Goal: Task Accomplishment & Management: Use online tool/utility

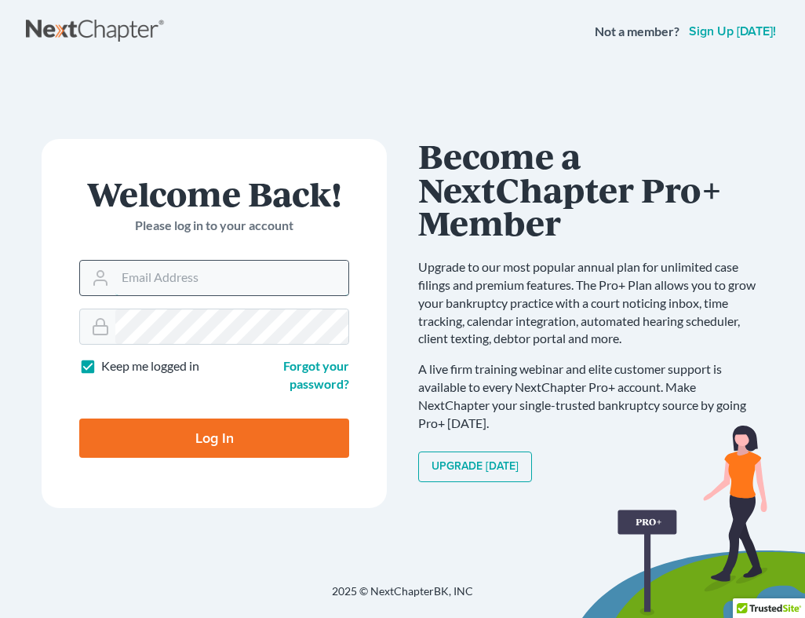
click at [257, 279] on input "Email Address" at bounding box center [231, 278] width 233 height 35
paste input "b_markle@lexadvisors.net"
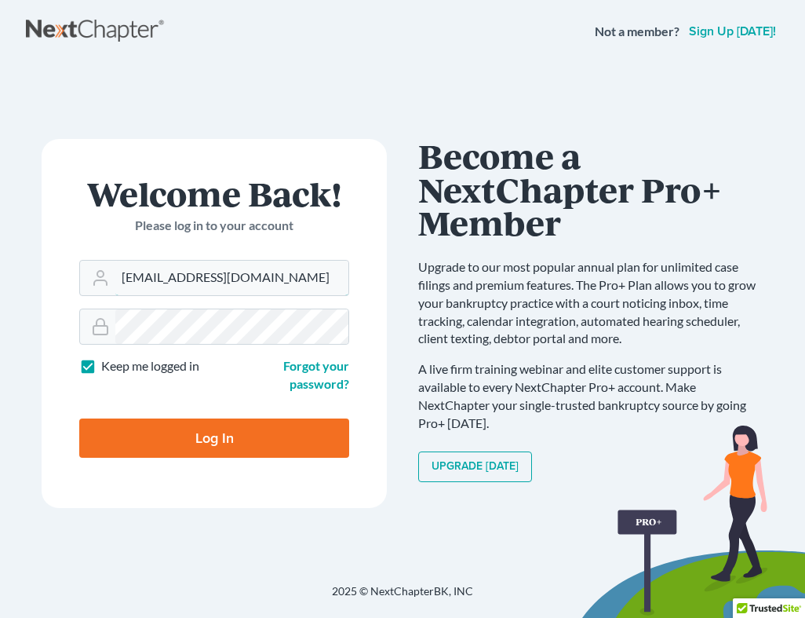
type input "[EMAIL_ADDRESS][DOMAIN_NAME]"
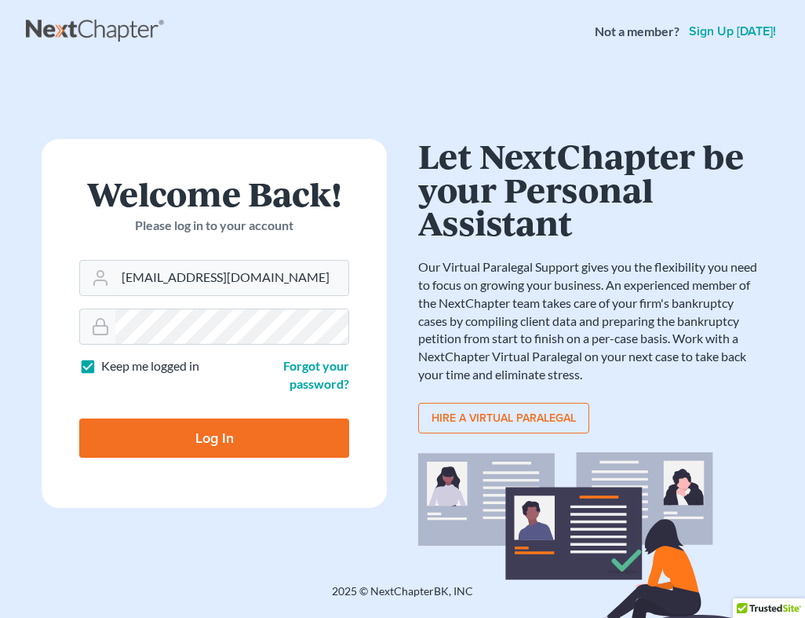
click at [212, 440] on input "Log In" at bounding box center [214, 437] width 270 height 39
type input "Thinking..."
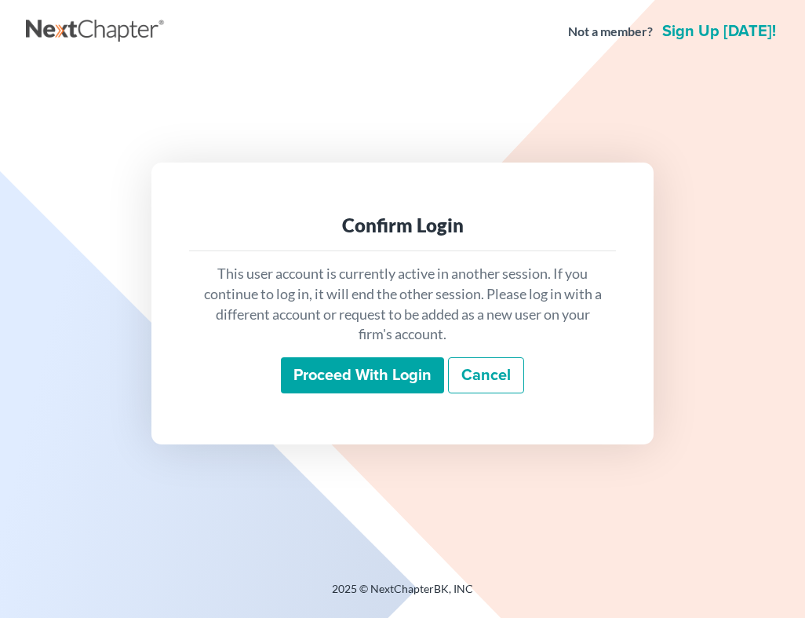
click at [387, 382] on input "Proceed with login" at bounding box center [362, 375] width 163 height 36
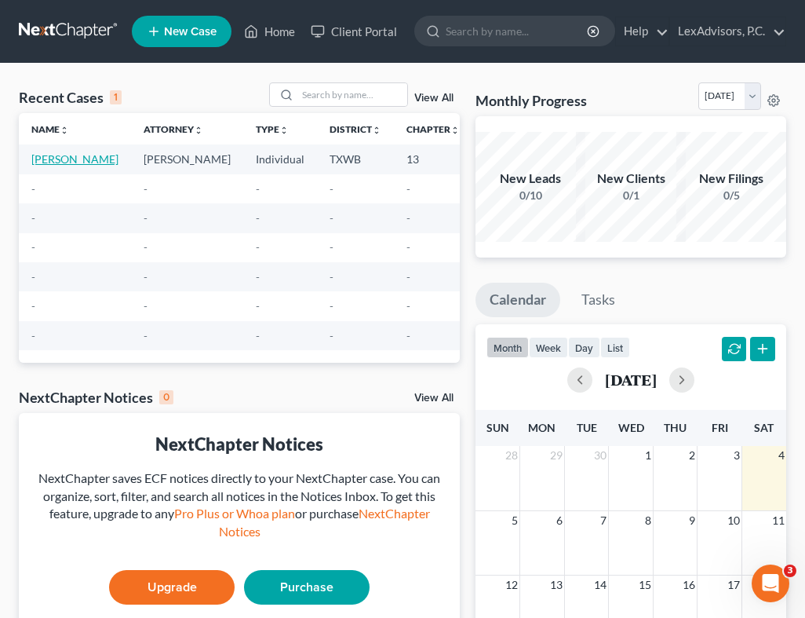
click at [40, 166] on link "[PERSON_NAME]" at bounding box center [74, 158] width 87 height 13
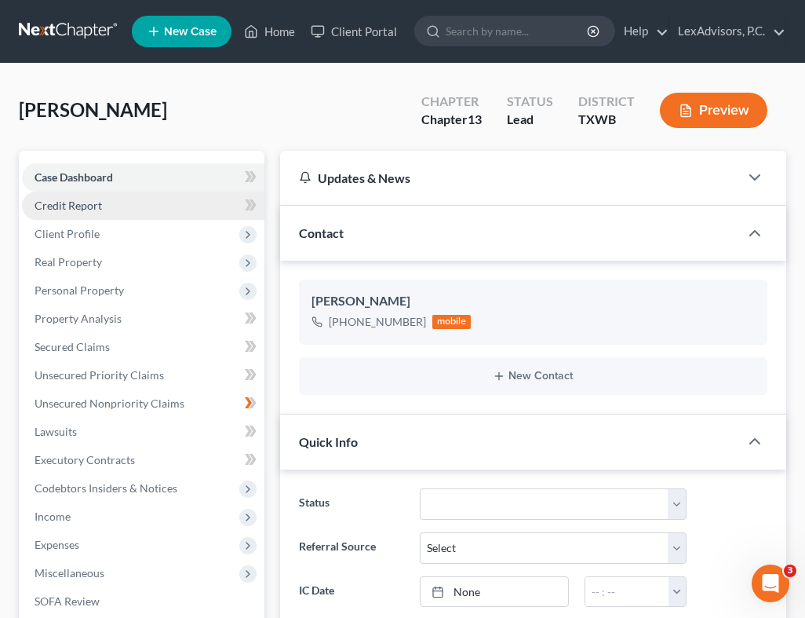
click at [93, 207] on span "Credit Report" at bounding box center [68, 205] width 67 height 13
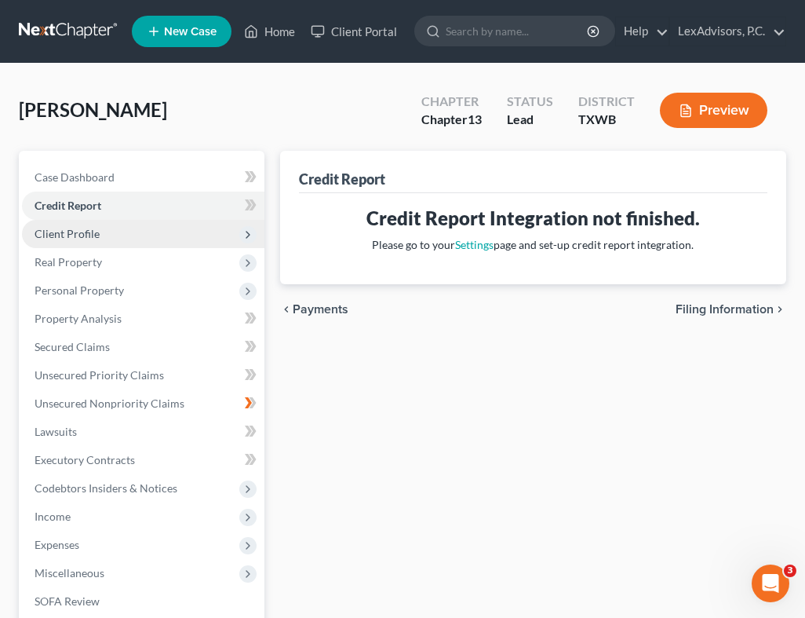
click at [86, 233] on span "Client Profile" at bounding box center [67, 233] width 65 height 13
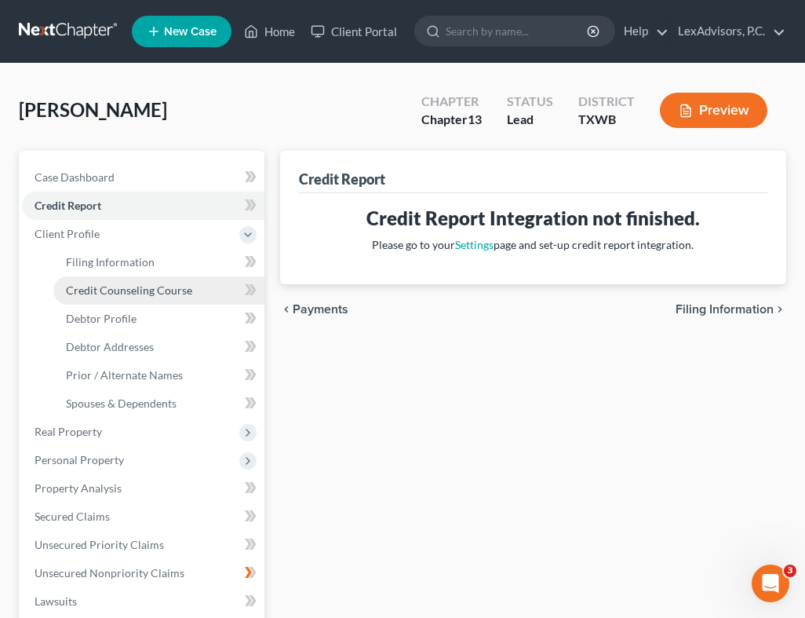
click at [129, 292] on span "Credit Counseling Course" at bounding box center [129, 289] width 126 height 13
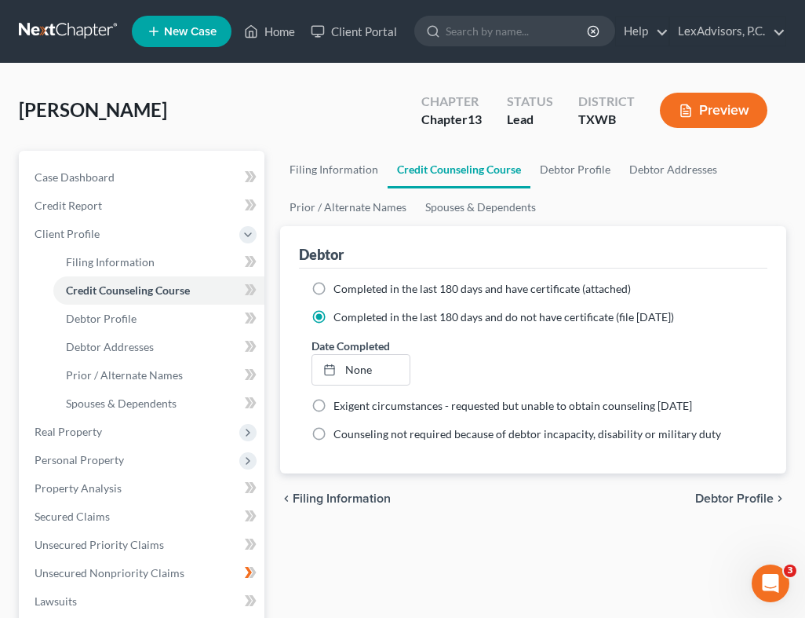
click at [333, 286] on label "Completed in the last 180 days and have certificate (attached)" at bounding box center [481, 289] width 297 height 16
click at [340, 286] on input "Completed in the last 180 days and have certificate (attached)" at bounding box center [345, 286] width 10 height 10
radio input "true"
radio input "false"
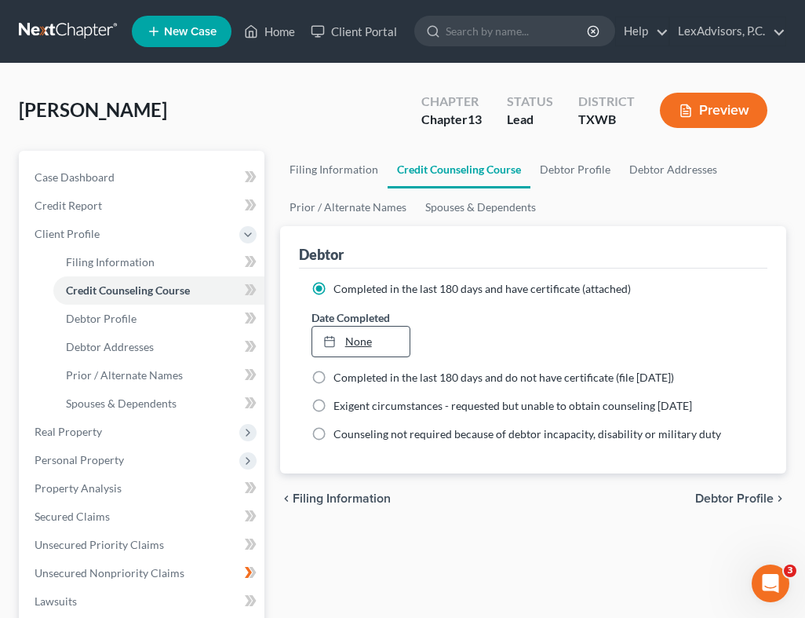
type input "[DATE]"
click at [355, 339] on link "None" at bounding box center [360, 341] width 97 height 30
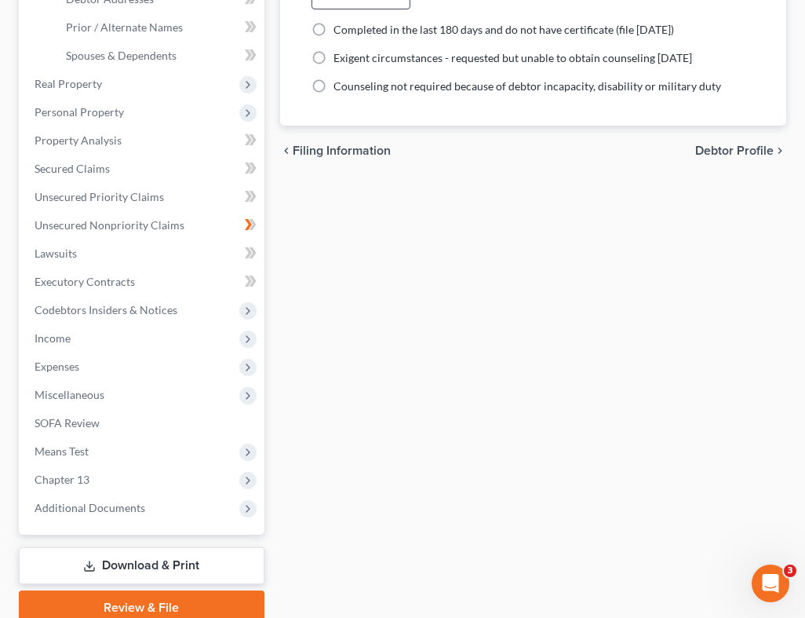
scroll to position [413, 0]
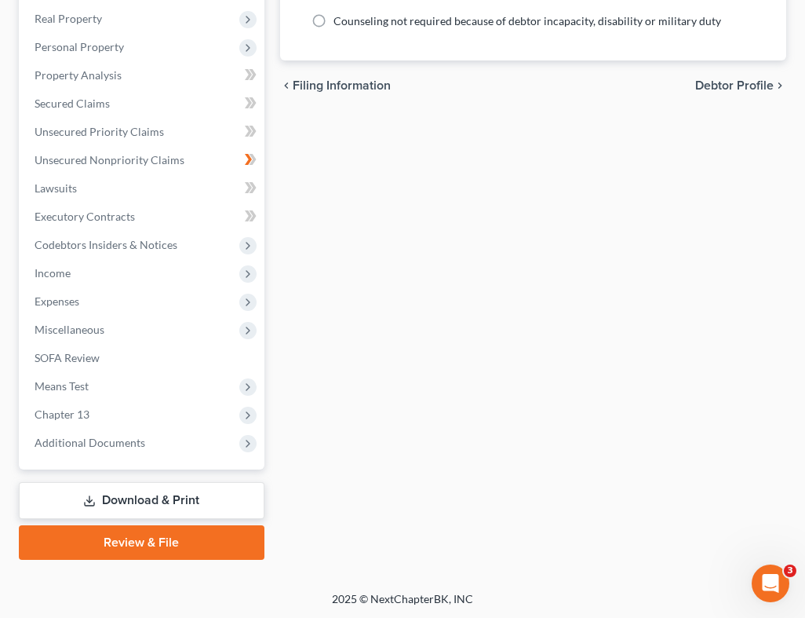
click at [135, 496] on link "Download & Print" at bounding box center [142, 500] width 246 height 37
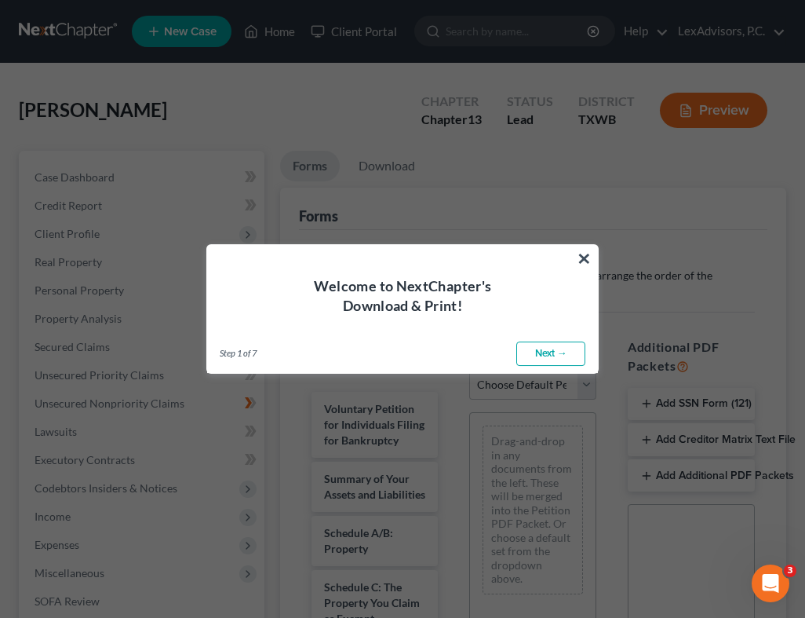
click at [547, 358] on link "Next →" at bounding box center [550, 353] width 69 height 25
select select "0"
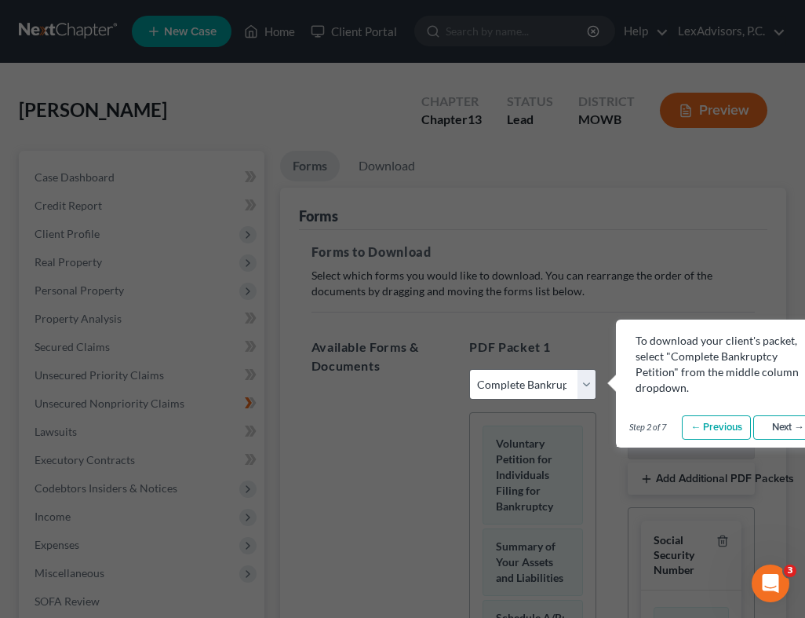
scroll to position [0, 31]
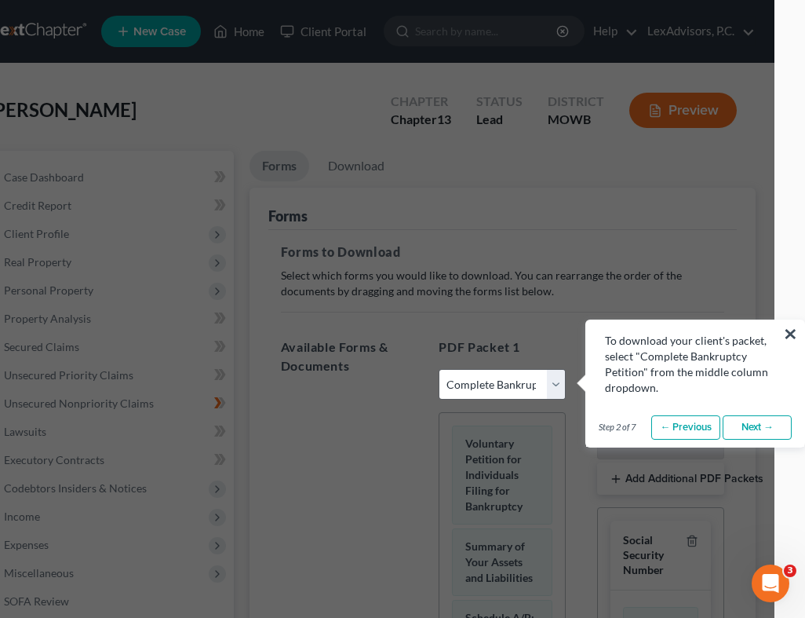
click at [792, 333] on button "×" at bounding box center [790, 333] width 15 height 25
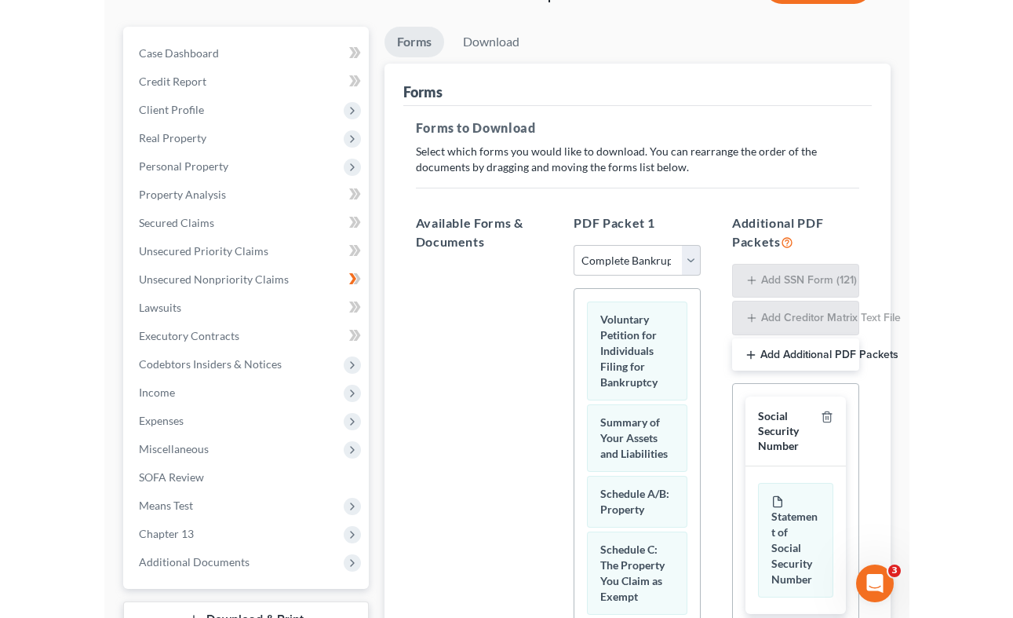
scroll to position [163, 0]
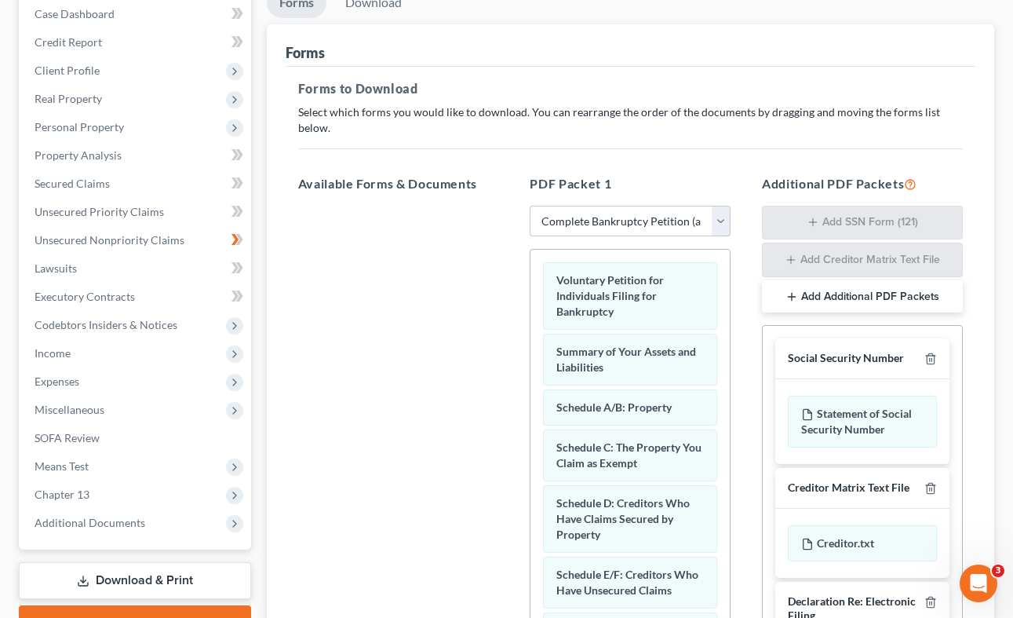
click at [645, 206] on select "Choose Default Petition PDF Packet Complete Bankruptcy Petition (all forms and …" at bounding box center [630, 221] width 201 height 31
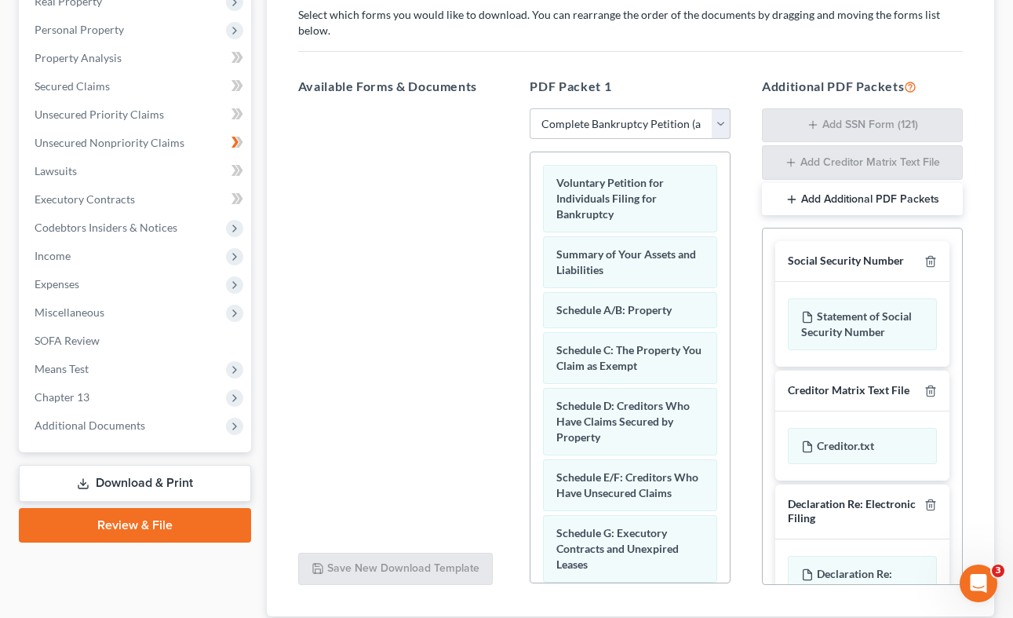
click at [799, 183] on button "Add Additional PDF Packets" at bounding box center [862, 199] width 201 height 33
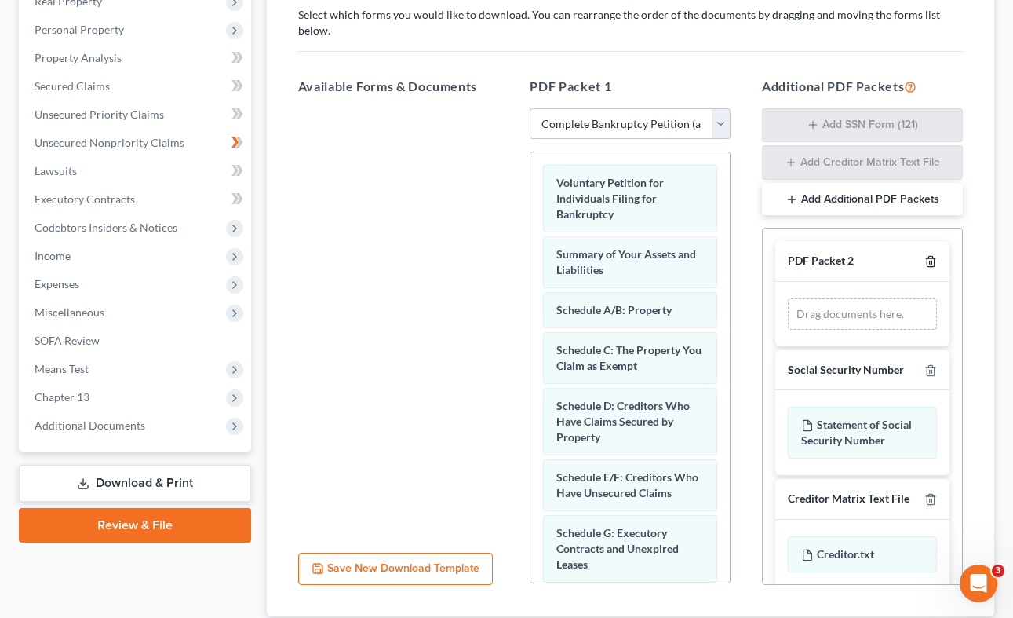
click at [804, 257] on icon "button" at bounding box center [930, 262] width 7 height 10
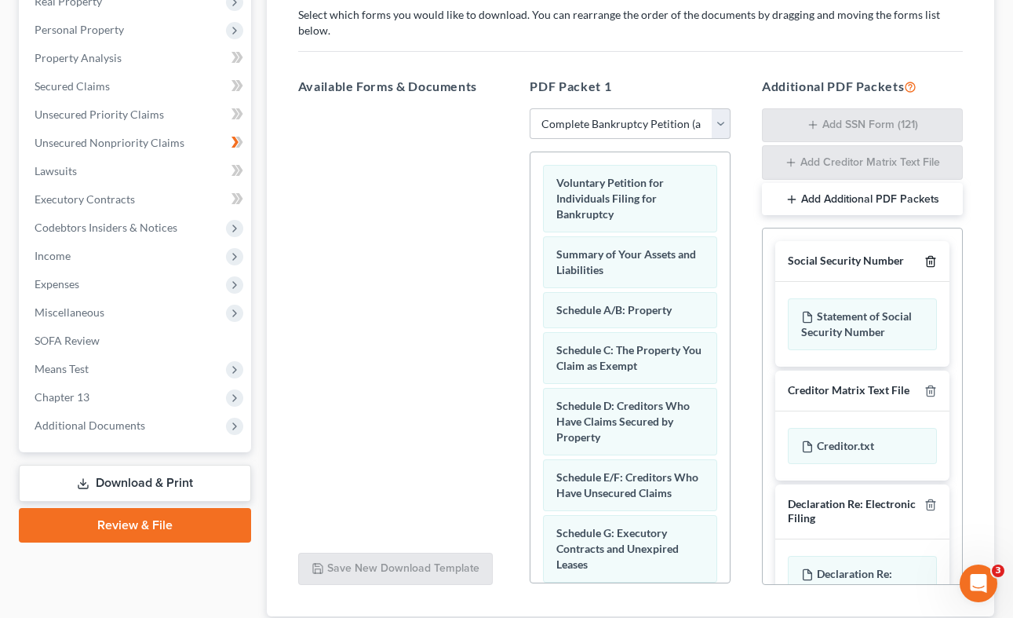
click at [804, 257] on icon "button" at bounding box center [930, 262] width 7 height 10
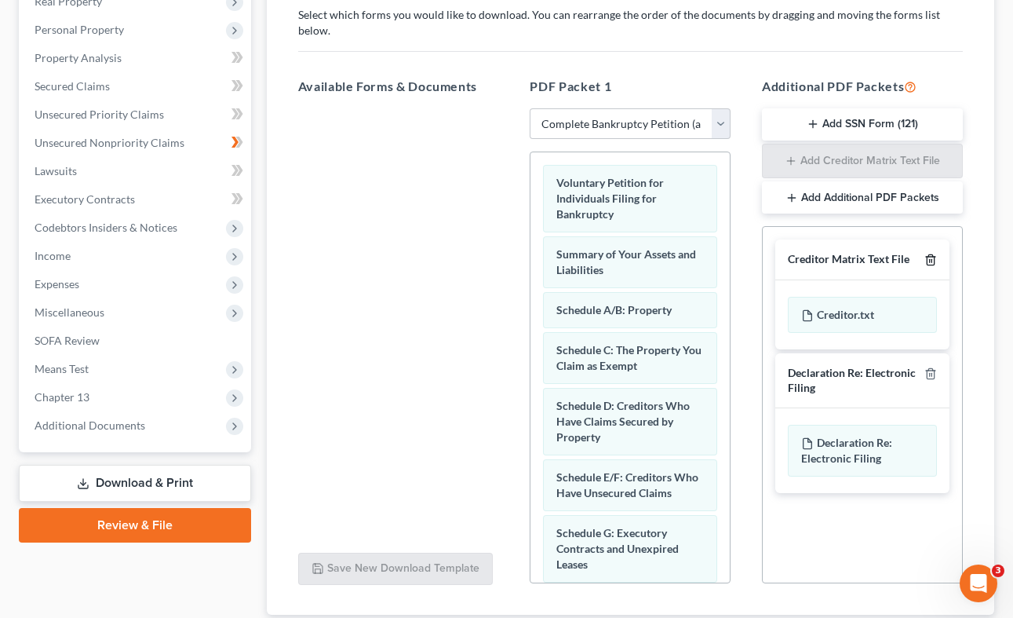
click at [804, 255] on icon "button" at bounding box center [930, 260] width 7 height 10
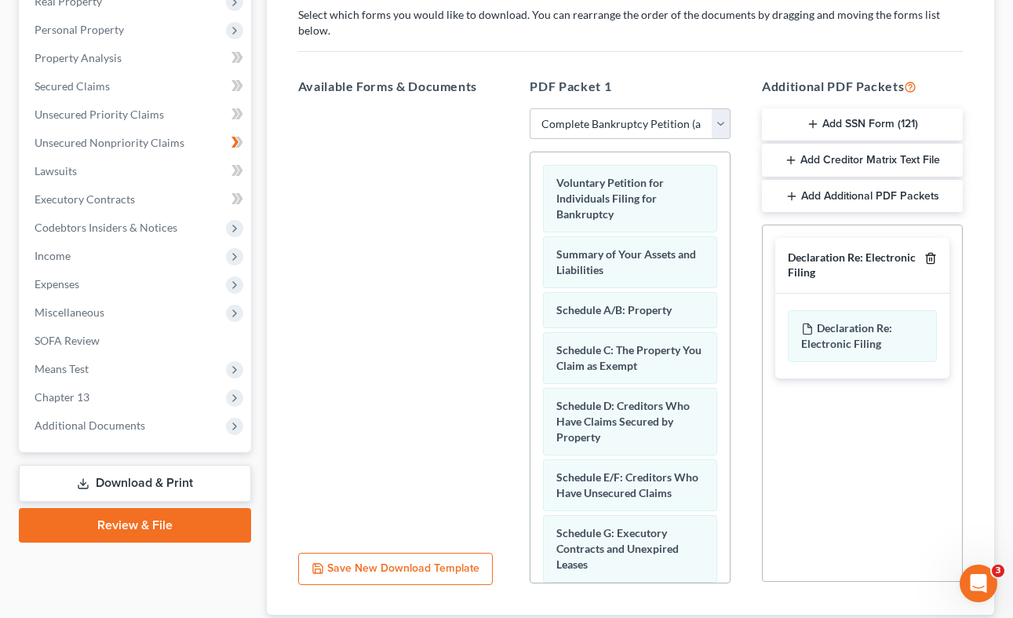
click at [804, 253] on icon "button" at bounding box center [930, 258] width 7 height 10
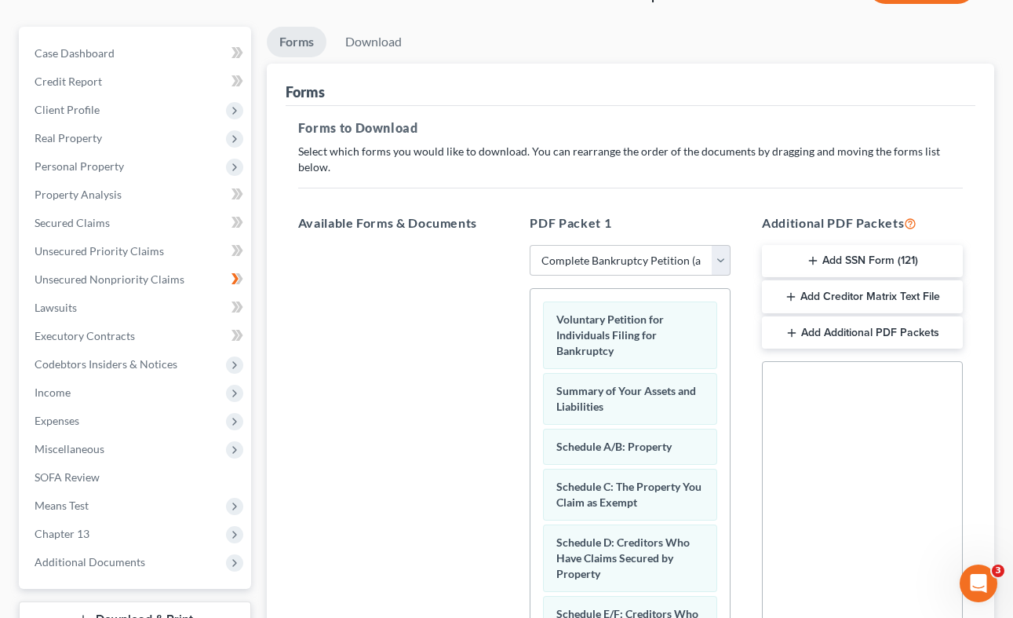
scroll to position [112, 0]
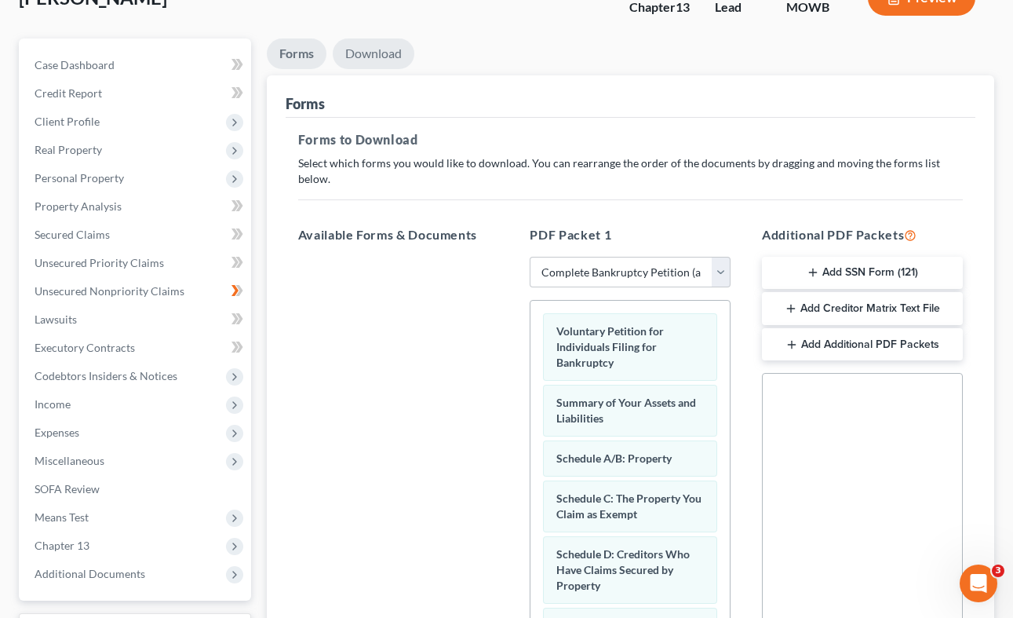
click at [354, 55] on link "Download" at bounding box center [374, 53] width 82 height 31
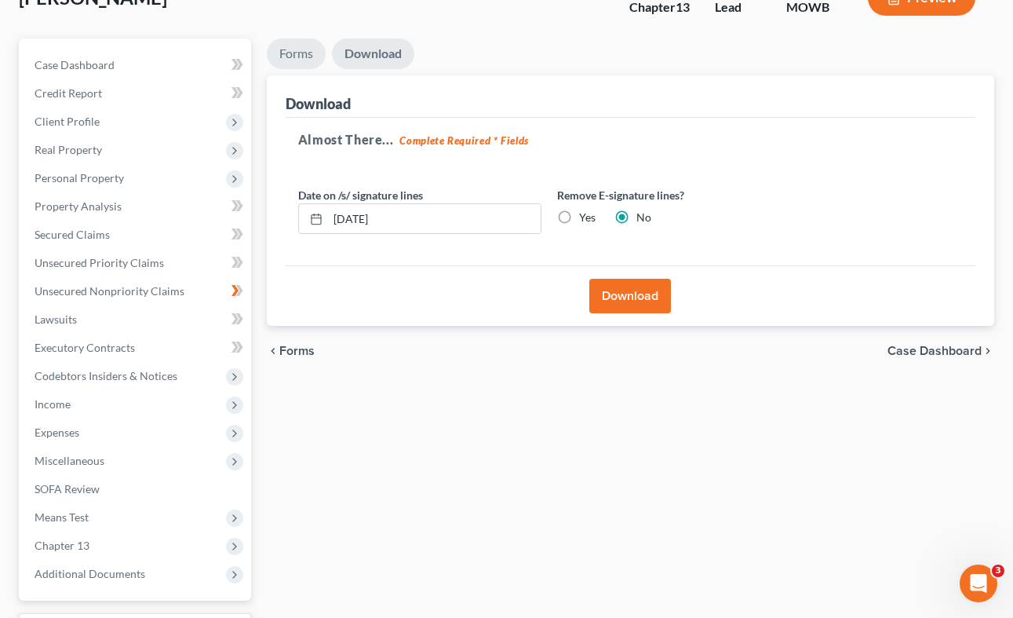
click at [303, 53] on link "Forms" at bounding box center [296, 53] width 59 height 31
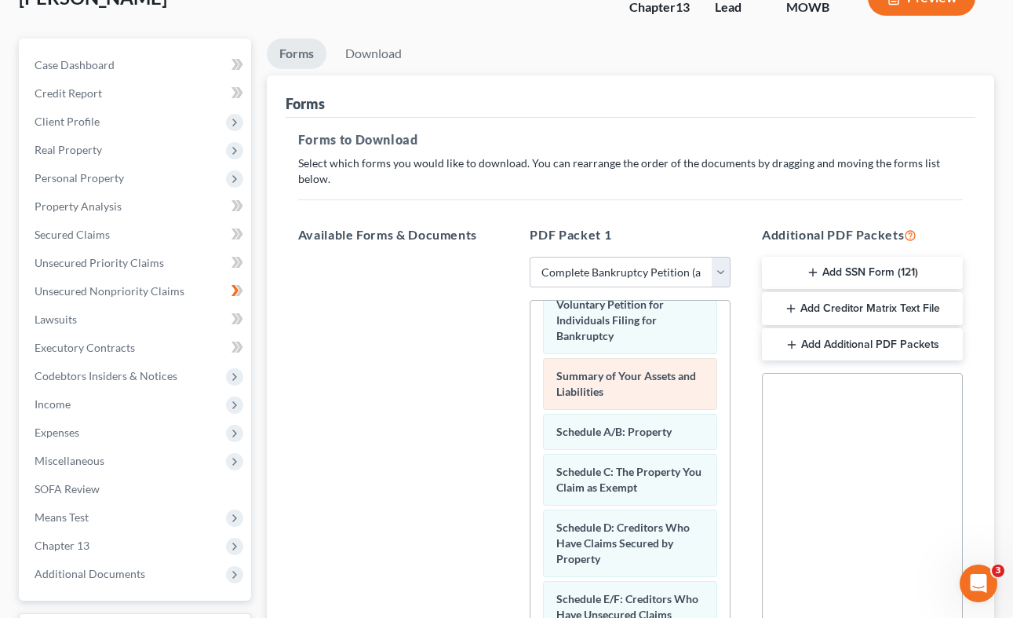
scroll to position [0, 0]
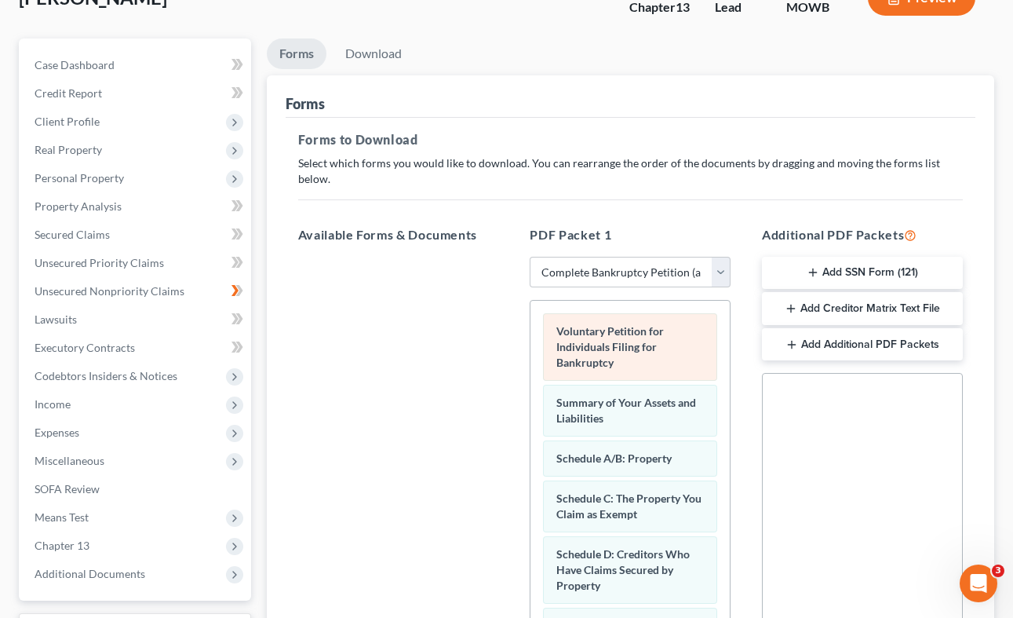
click at [630, 350] on div "Voluntary Petition for Individuals Filing for Bankruptcy" at bounding box center [630, 346] width 174 height 67
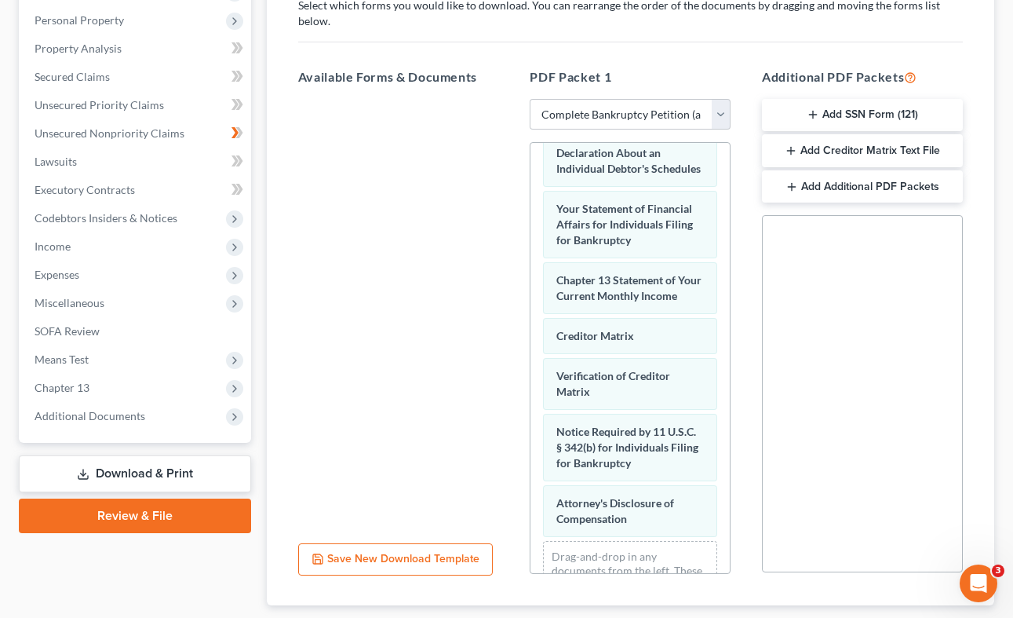
scroll to position [563, 0]
click at [461, 543] on button "Save New Download Template" at bounding box center [395, 559] width 195 height 33
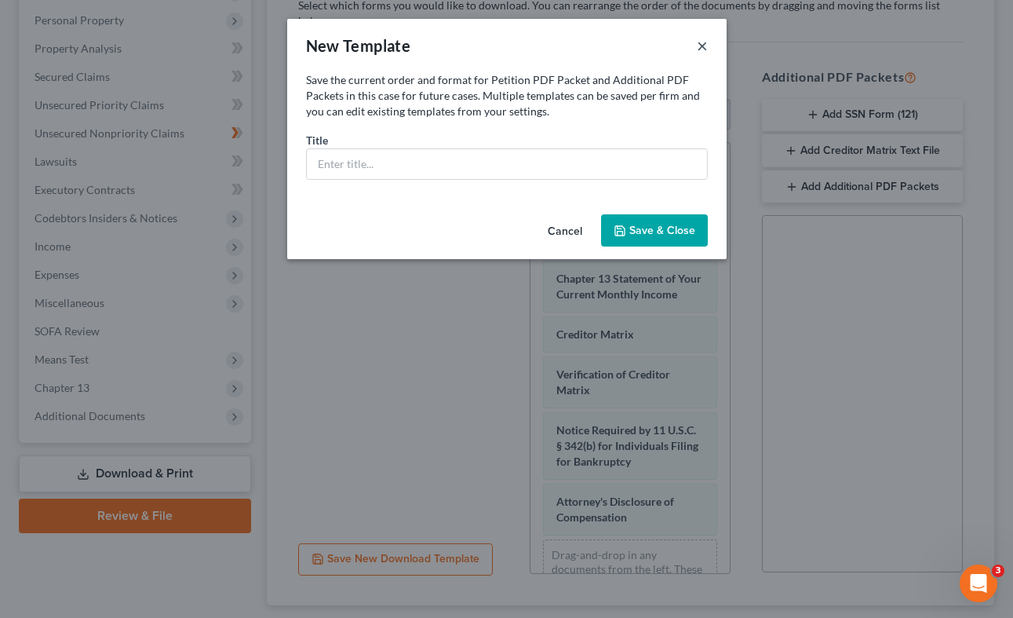
click at [701, 46] on button "×" at bounding box center [702, 45] width 11 height 19
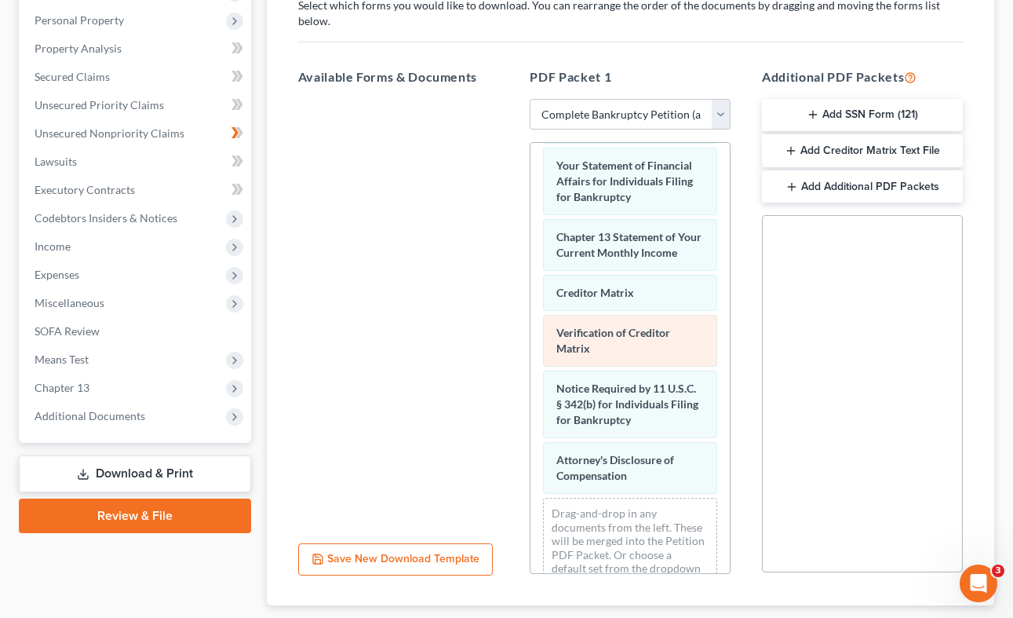
scroll to position [628, 0]
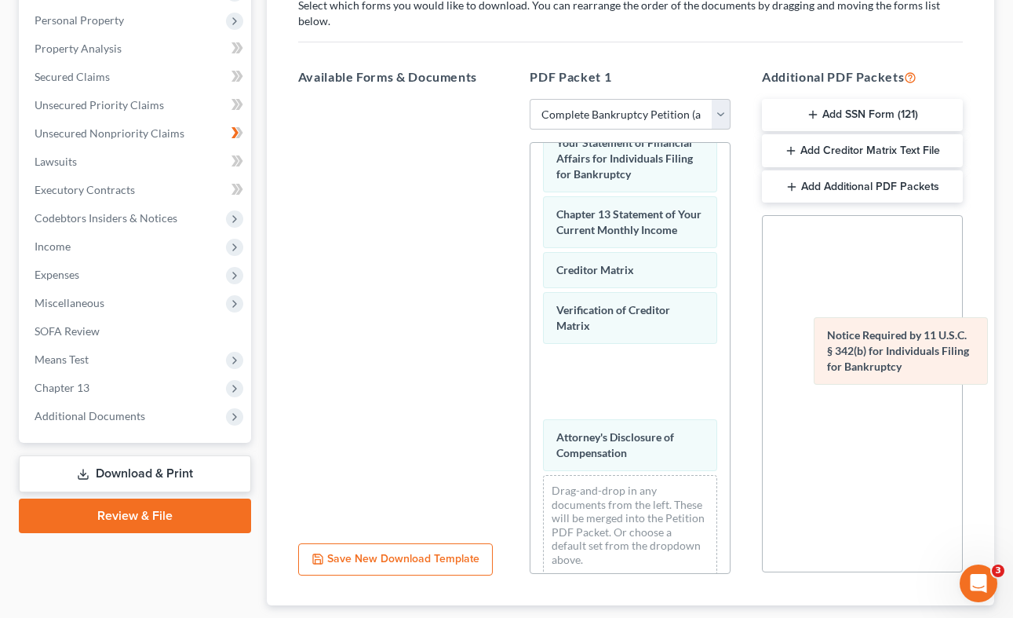
drag, startPoint x: 629, startPoint y: 371, endPoint x: 900, endPoint y: 357, distance: 271.1
click at [730, 357] on div "Notice Required by 11 U.S.C. § 342(b) for Individuals Filing for Bankruptcy Vol…" at bounding box center [629, 51] width 199 height 1072
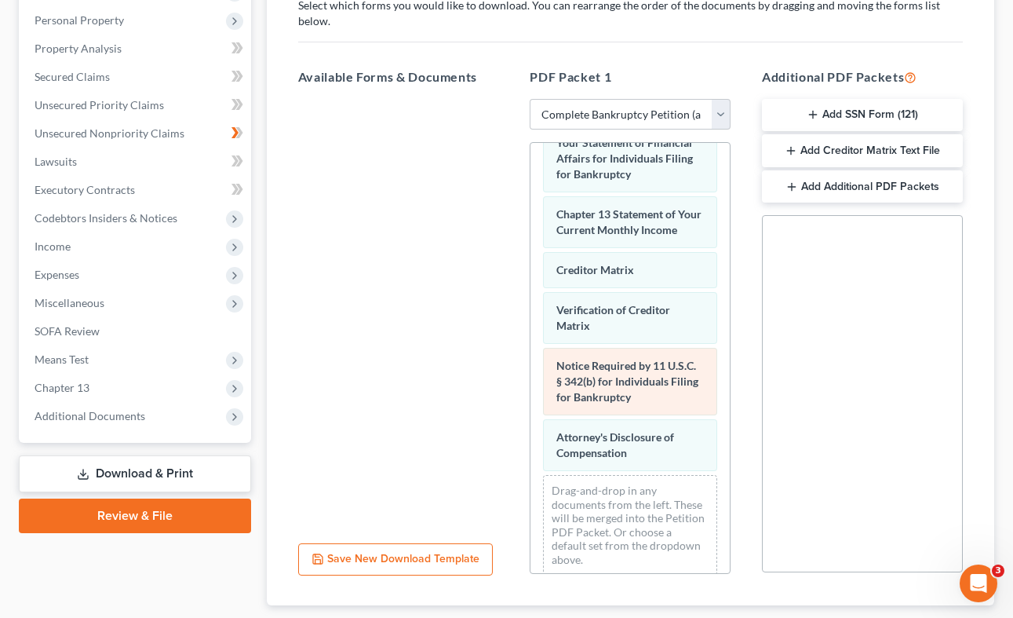
click at [621, 366] on div "Voluntary Petition for Individuals Filing for Bankruptcy Summary of Your Assets…" at bounding box center [629, 51] width 199 height 1072
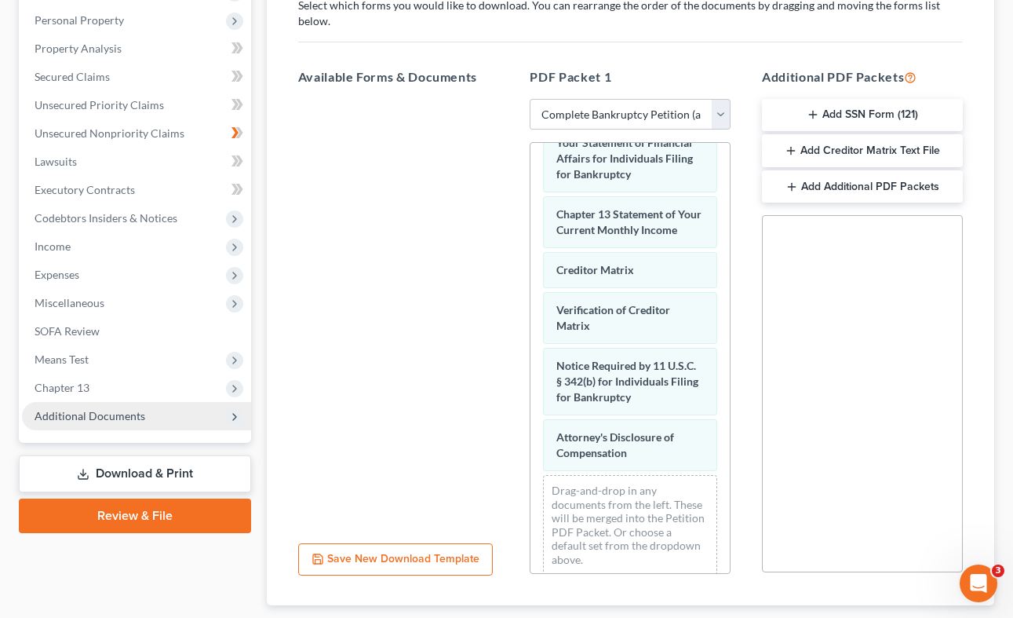
click at [200, 420] on span "Additional Documents" at bounding box center [136, 416] width 229 height 28
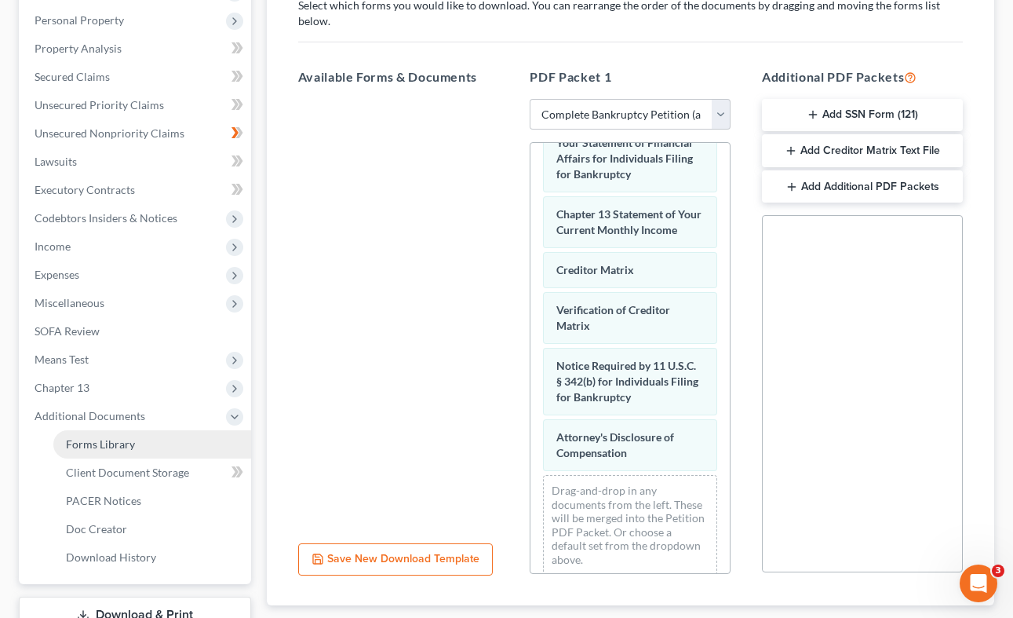
click at [148, 444] on link "Forms Library" at bounding box center [152, 444] width 198 height 28
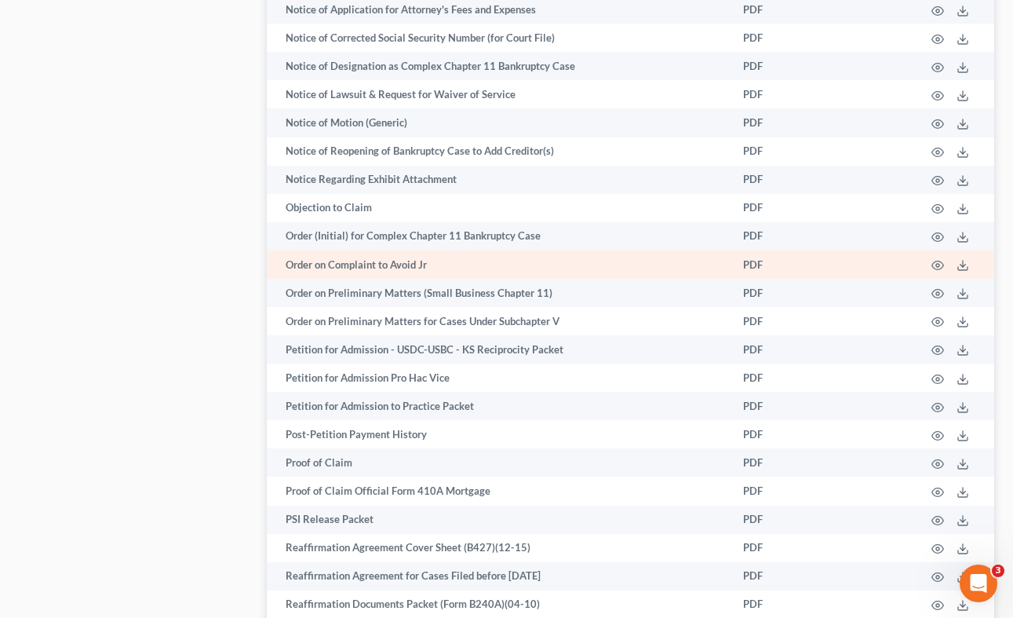
scroll to position [2344, 0]
